Goal: Transaction & Acquisition: Obtain resource

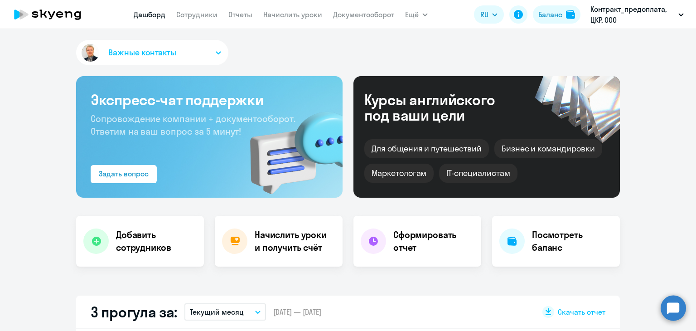
select select "30"
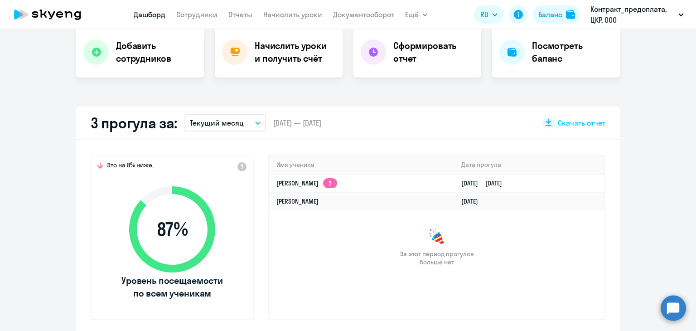
scroll to position [136, 0]
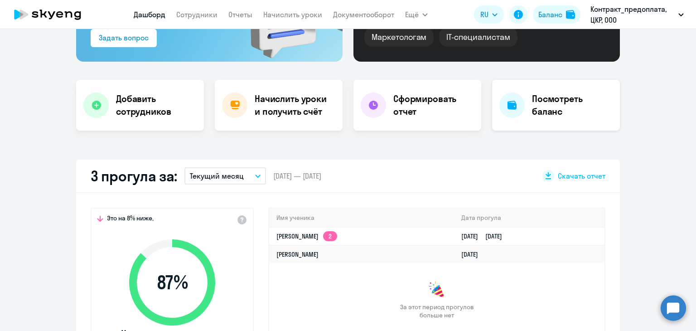
click at [532, 106] on h4 "Посмотреть баланс" at bounding box center [572, 104] width 81 height 25
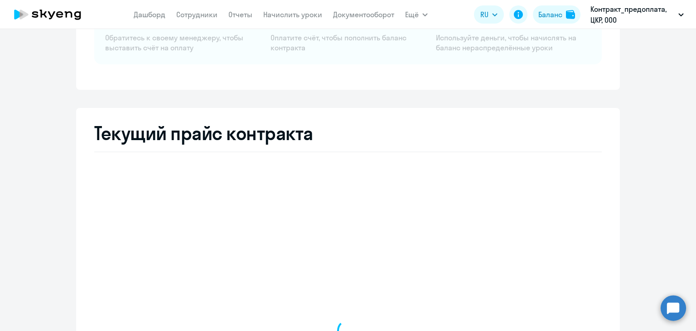
select select "english_adult_not_native_speaker"
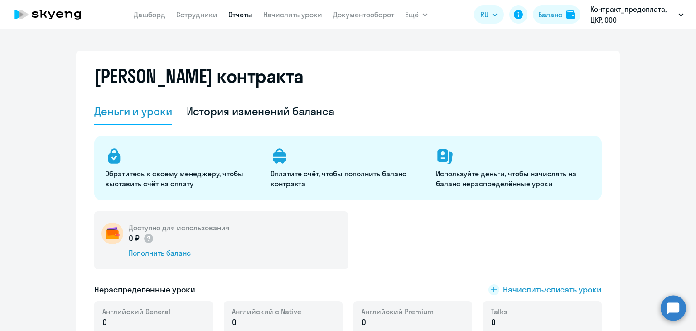
click at [242, 15] on link "Отчеты" at bounding box center [240, 14] width 24 height 9
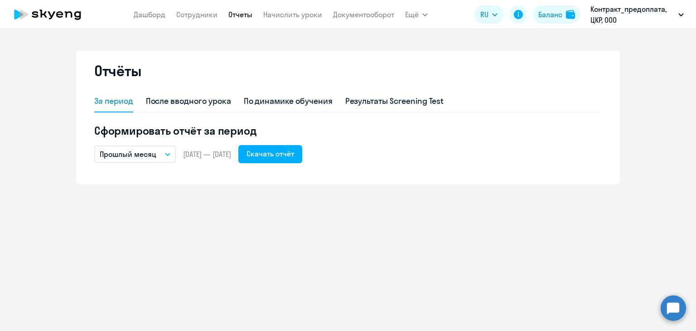
click at [158, 155] on button "Прошлый месяц" at bounding box center [135, 153] width 82 height 17
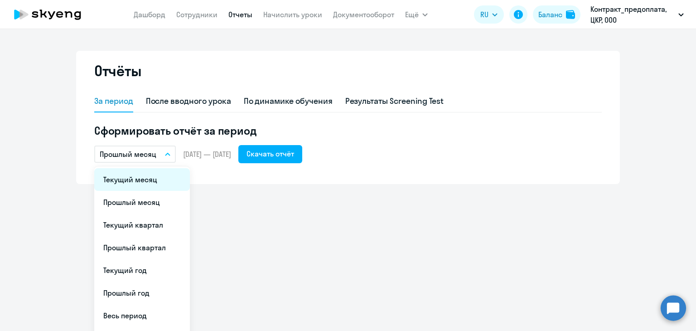
click at [138, 176] on li "Текущий месяц" at bounding box center [142, 179] width 96 height 23
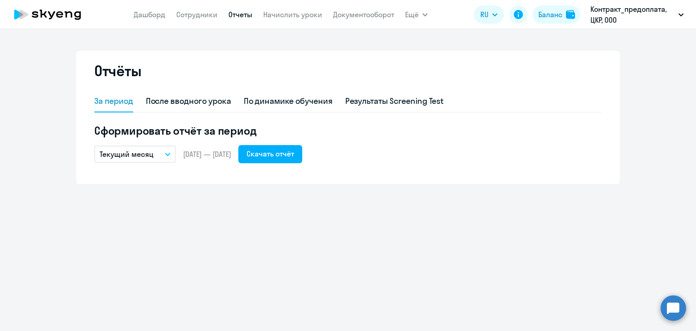
click at [300, 165] on div "За период После вводного урока По динамике обучения Результаты Screening Test С…" at bounding box center [347, 132] width 507 height 82
click at [294, 150] on div "Скачать отчёт" at bounding box center [270, 153] width 48 height 11
